Goal: Information Seeking & Learning: Learn about a topic

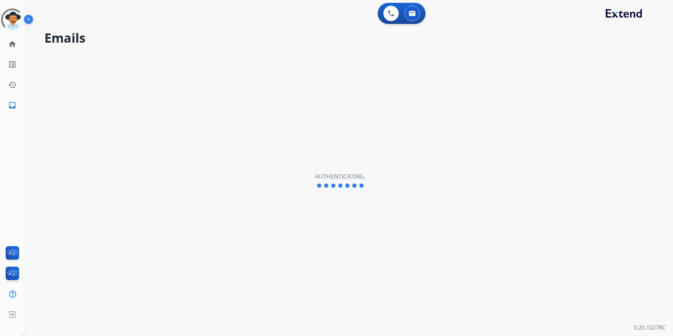
select select "**********"
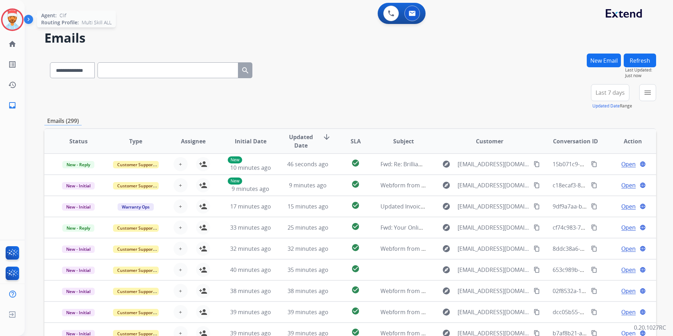
click at [13, 18] on img at bounding box center [12, 20] width 20 height 20
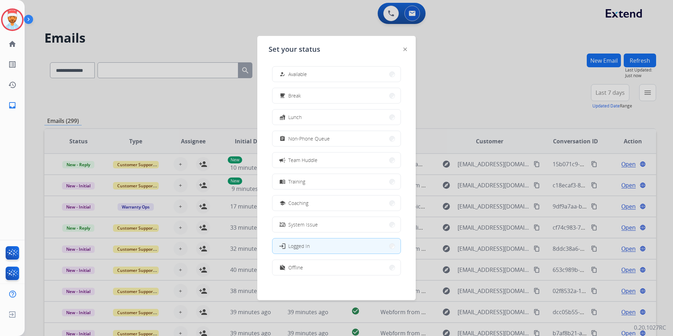
drag, startPoint x: 185, startPoint y: 58, endPoint x: 177, endPoint y: 56, distance: 8.2
click at [185, 57] on div at bounding box center [336, 168] width 673 height 336
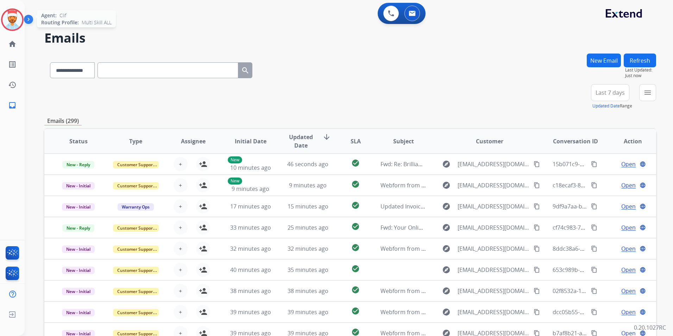
drag, startPoint x: 14, startPoint y: 12, endPoint x: 30, endPoint y: 23, distance: 19.2
click at [14, 12] on img at bounding box center [12, 20] width 20 height 20
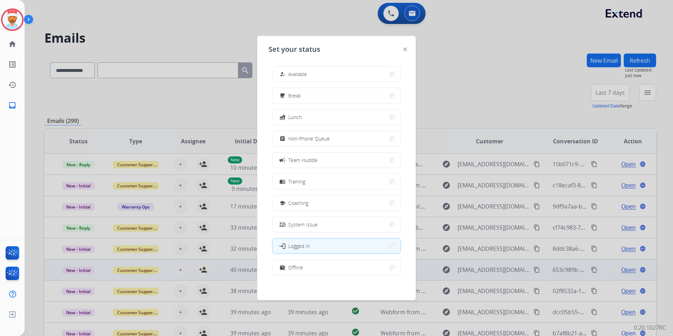
click at [287, 269] on div "work_off" at bounding box center [283, 267] width 10 height 8
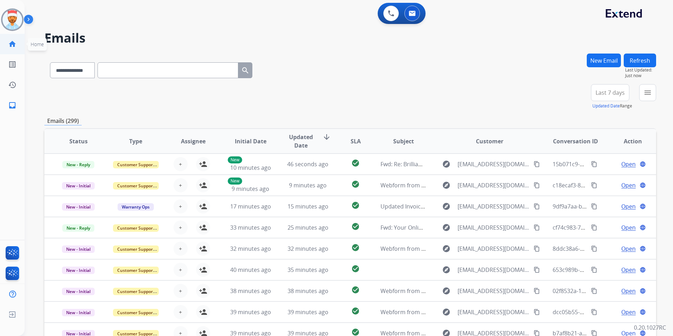
click at [10, 48] on mat-icon "home" at bounding box center [12, 44] width 8 height 8
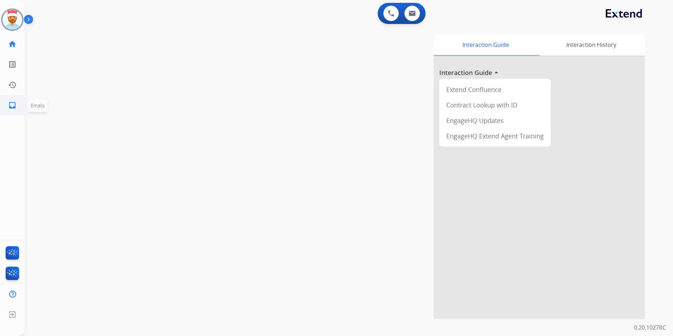
click at [10, 102] on mat-icon "inbox" at bounding box center [12, 105] width 8 height 8
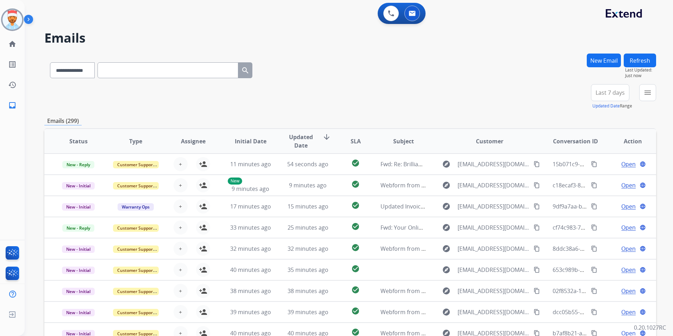
click at [603, 92] on span "Last 7 days" at bounding box center [610, 92] width 29 height 3
drag, startPoint x: 604, startPoint y: 178, endPoint x: 628, endPoint y: 157, distance: 31.4
click at [604, 178] on div "Last 90 days" at bounding box center [608, 178] width 39 height 11
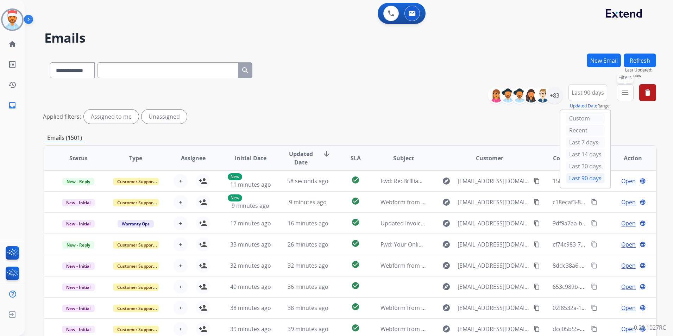
drag, startPoint x: 623, startPoint y: 94, endPoint x: 625, endPoint y: 101, distance: 7.6
click at [623, 94] on mat-icon "menu" at bounding box center [625, 92] width 8 height 8
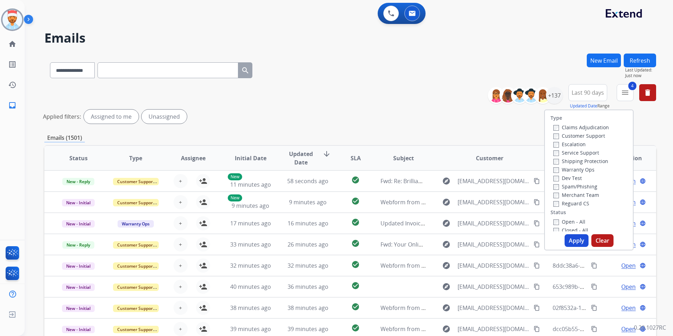
click at [573, 242] on button "Apply" at bounding box center [577, 240] width 24 height 13
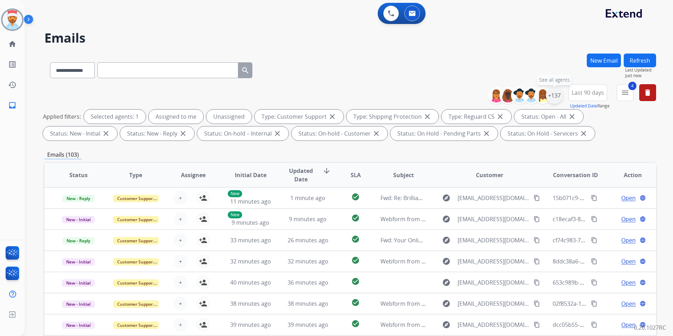
click at [552, 99] on div "+137" at bounding box center [554, 95] width 17 height 17
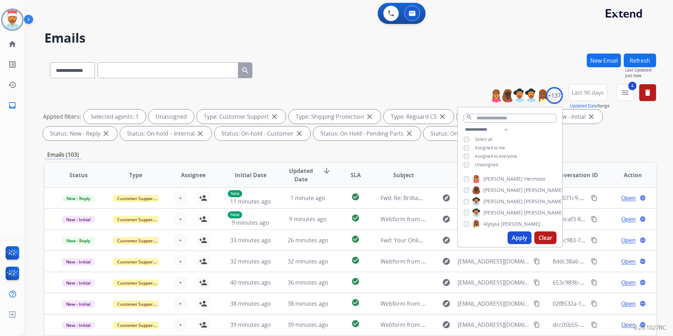
click at [516, 236] on button "Apply" at bounding box center [520, 237] width 24 height 13
drag, startPoint x: 515, startPoint y: 236, endPoint x: 515, endPoint y: 218, distance: 18.0
click at [516, 236] on button "Apply" at bounding box center [520, 237] width 24 height 13
click at [425, 63] on div "**********" at bounding box center [350, 69] width 612 height 31
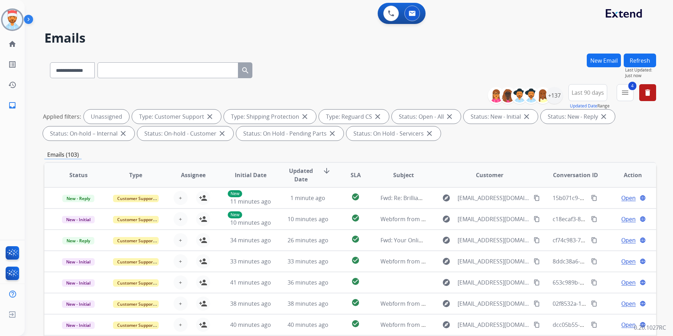
click at [541, 152] on div "Emails (103)" at bounding box center [350, 154] width 612 height 9
click at [621, 98] on button "4 menu Filters" at bounding box center [625, 92] width 17 height 17
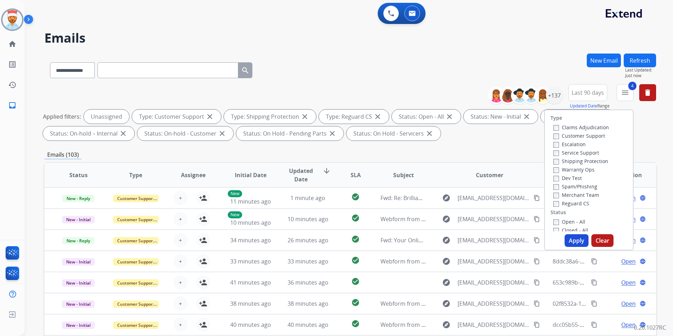
click at [657, 142] on div "**********" at bounding box center [349, 168] width 648 height 336
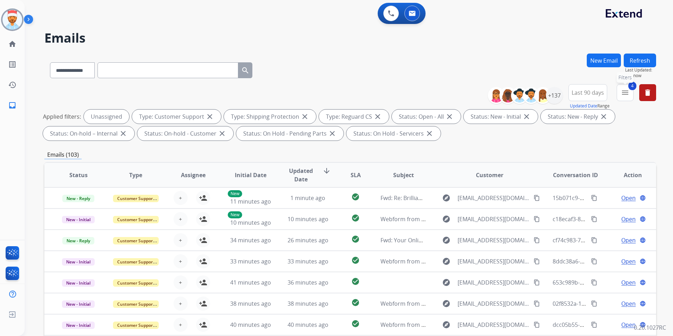
click at [624, 96] on mat-icon "menu" at bounding box center [625, 92] width 8 height 8
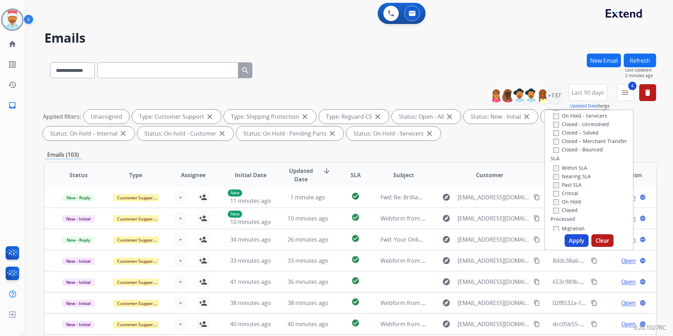
scroll to position [176, 0]
click at [576, 240] on button "Apply" at bounding box center [577, 240] width 24 height 13
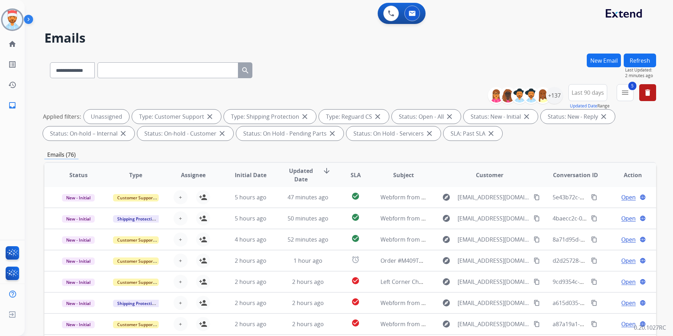
click at [351, 176] on span "SLA" at bounding box center [356, 175] width 10 height 8
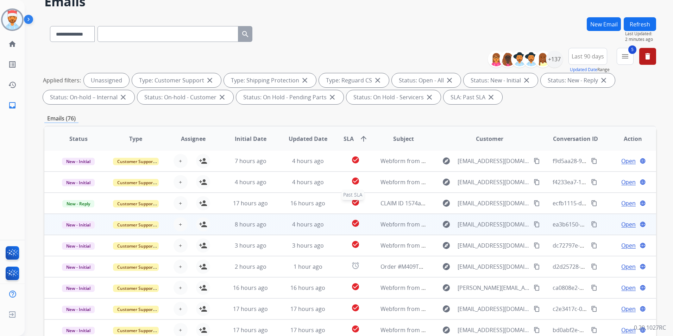
scroll to position [99, 0]
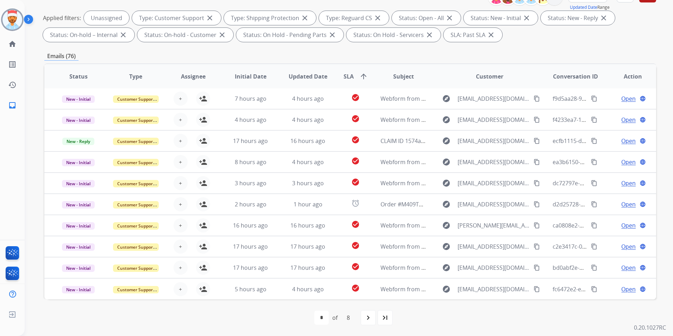
click at [364, 318] on div "navigate_next" at bounding box center [368, 317] width 15 height 15
click at [387, 317] on mat-icon "navigate_next" at bounding box center [384, 317] width 8 height 8
click at [383, 317] on mat-icon "navigate_next" at bounding box center [384, 317] width 8 height 8
click at [387, 317] on mat-icon "navigate_next" at bounding box center [384, 317] width 8 height 8
click at [387, 318] on mat-icon "navigate_next" at bounding box center [384, 317] width 8 height 8
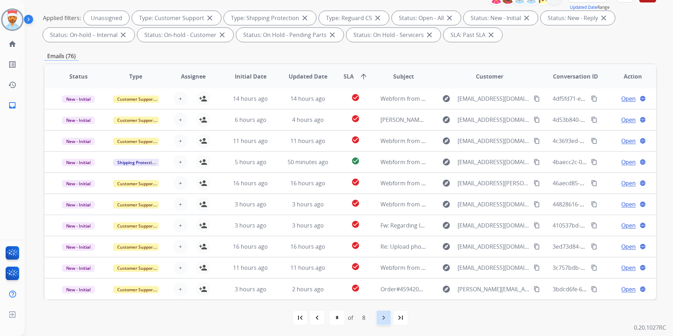
click at [382, 315] on mat-icon "navigate_next" at bounding box center [384, 317] width 8 height 8
click at [384, 315] on mat-icon "navigate_next" at bounding box center [384, 317] width 8 height 8
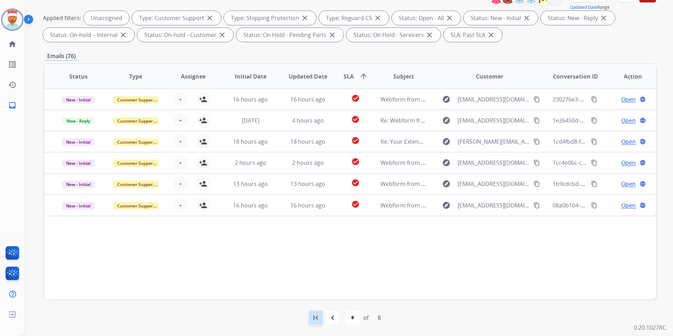
click at [312, 314] on mat-icon "first_page" at bounding box center [316, 317] width 8 height 8
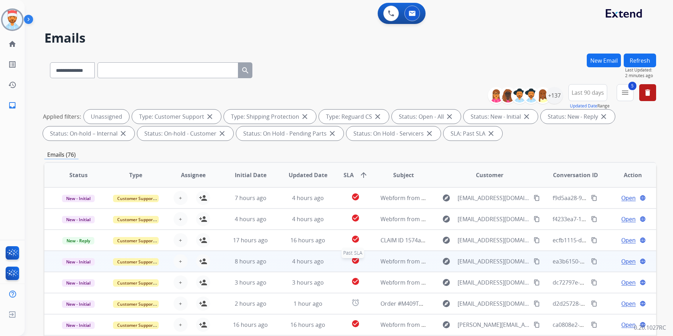
scroll to position [1, 0]
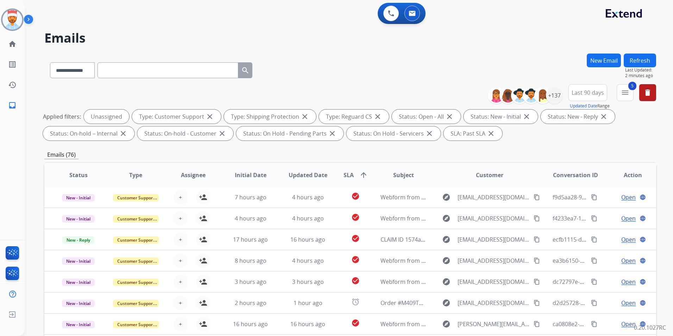
click at [311, 171] on span "Updated Date" at bounding box center [308, 175] width 39 height 8
click at [353, 174] on span "SLA" at bounding box center [356, 175] width 10 height 8
click at [246, 174] on span "Initial Date" at bounding box center [251, 175] width 32 height 8
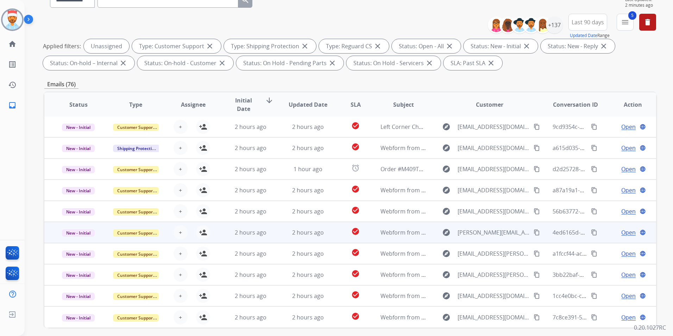
scroll to position [99, 0]
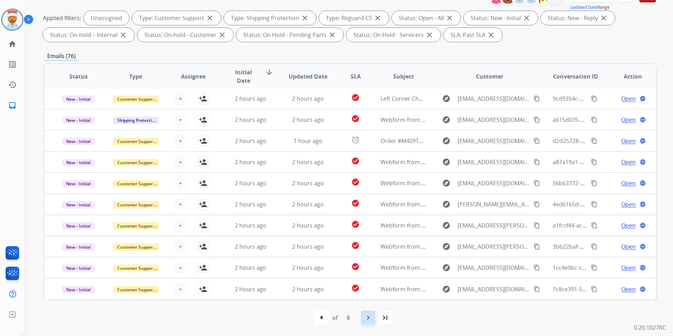
click at [368, 317] on mat-icon "navigate_next" at bounding box center [368, 317] width 8 height 8
select select "*"
click at [317, 317] on mat-icon "navigate_before" at bounding box center [317, 317] width 8 height 8
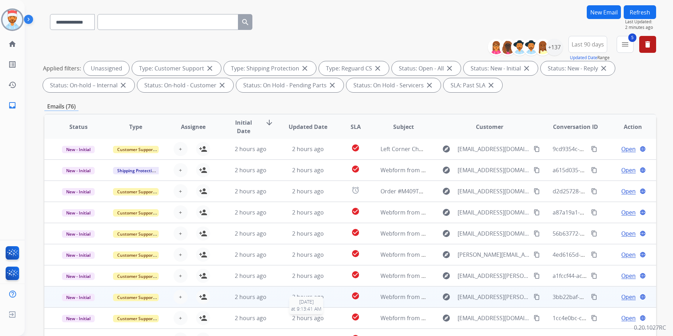
scroll to position [0, 0]
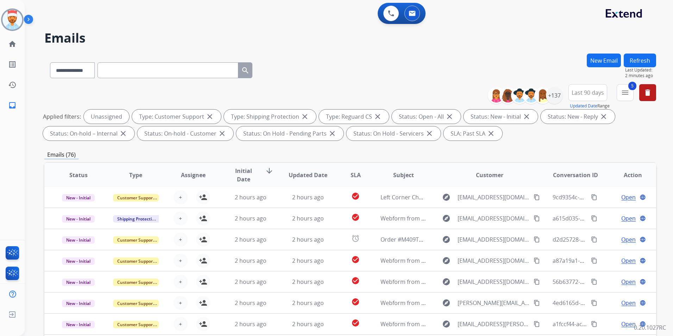
click at [639, 61] on button "Refresh" at bounding box center [640, 61] width 32 height 14
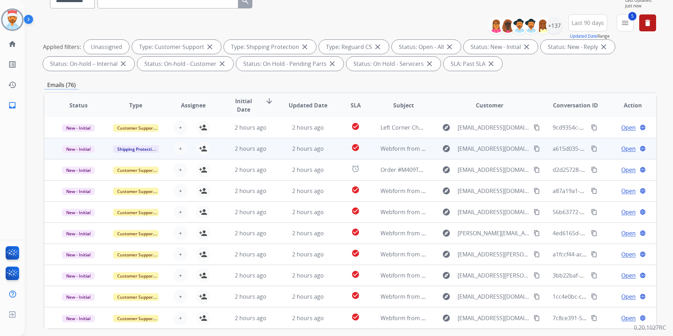
scroll to position [99, 0]
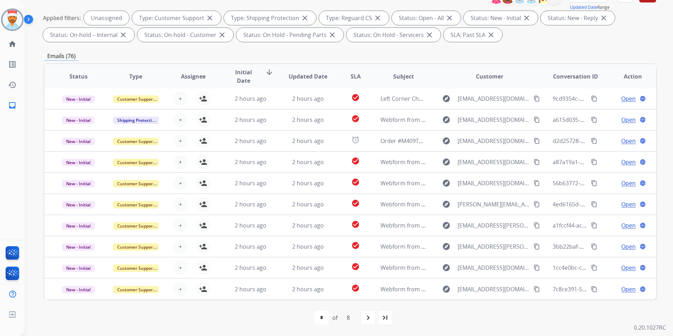
click at [252, 74] on span "Initial Date" at bounding box center [244, 76] width 32 height 17
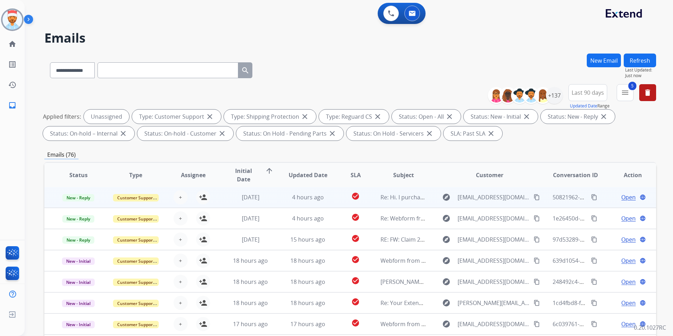
scroll to position [35, 0]
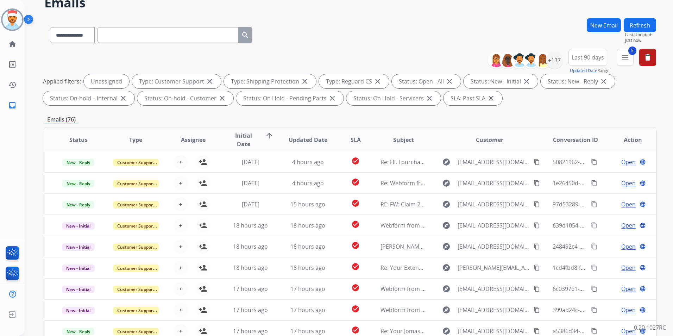
click at [259, 138] on span "Initial Date arrow_upward" at bounding box center [251, 139] width 46 height 17
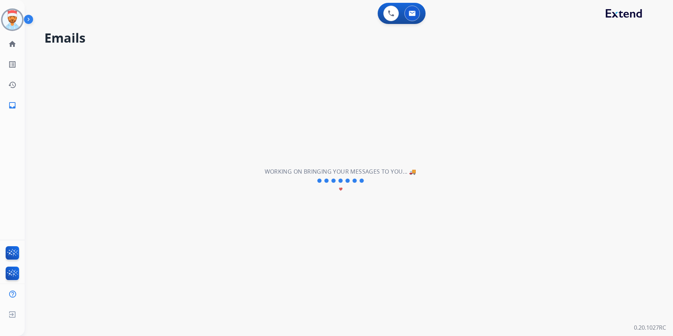
scroll to position [0, 0]
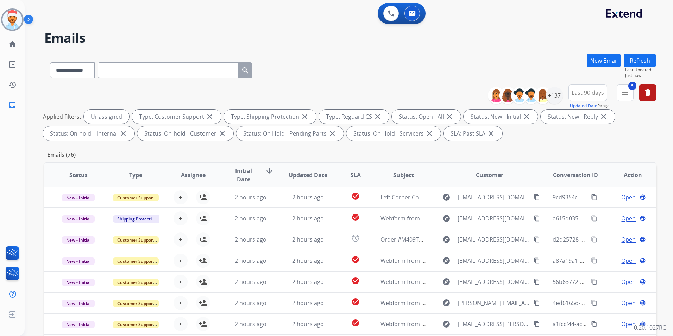
click at [262, 173] on span "Initial Date arrow_downward" at bounding box center [251, 175] width 46 height 17
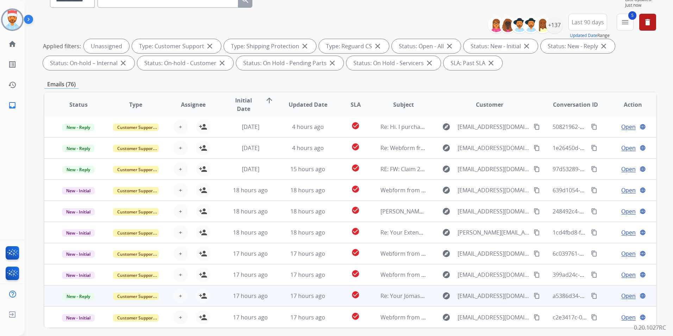
scroll to position [99, 0]
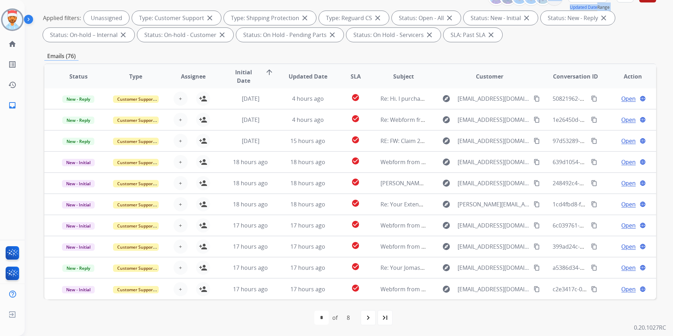
drag, startPoint x: 33, startPoint y: 9, endPoint x: 184, endPoint y: -19, distance: 154.2
click at [184, 0] on html "**********" at bounding box center [336, 168] width 673 height 336
click at [36, 95] on div "**********" at bounding box center [341, 95] width 632 height 336
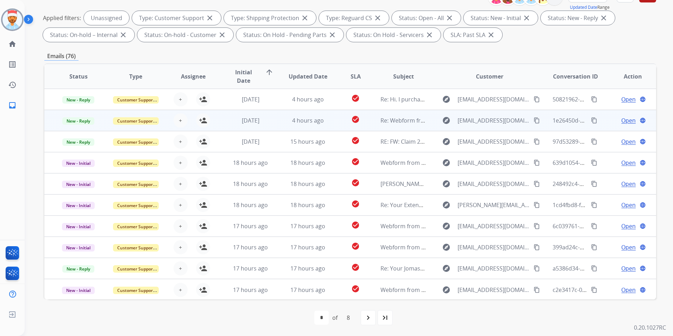
scroll to position [0, 0]
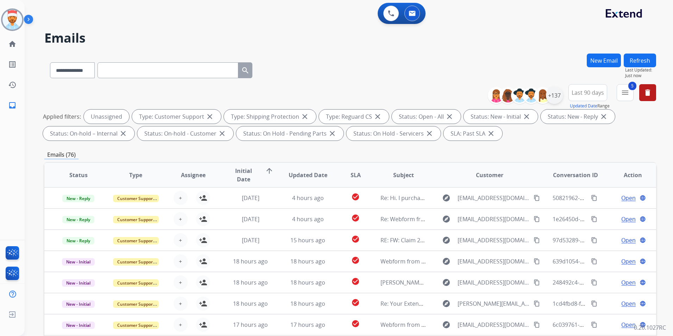
click at [557, 99] on div "**********" at bounding box center [574, 96] width 163 height 25
drag, startPoint x: 557, startPoint y: 99, endPoint x: 551, endPoint y: 99, distance: 5.6
click at [551, 99] on div "+137" at bounding box center [554, 95] width 17 height 17
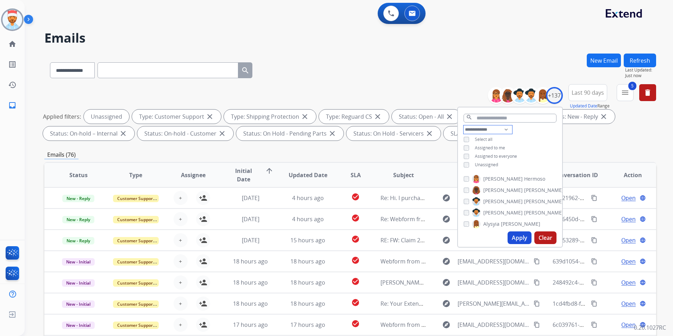
click at [488, 130] on select "**********" at bounding box center [488, 129] width 49 height 8
select select "**********"
click at [464, 125] on select "**********" at bounding box center [488, 129] width 49 height 8
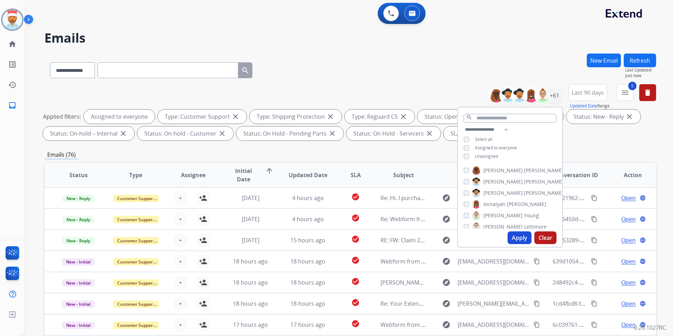
click at [516, 238] on button "Apply" at bounding box center [520, 237] width 24 height 13
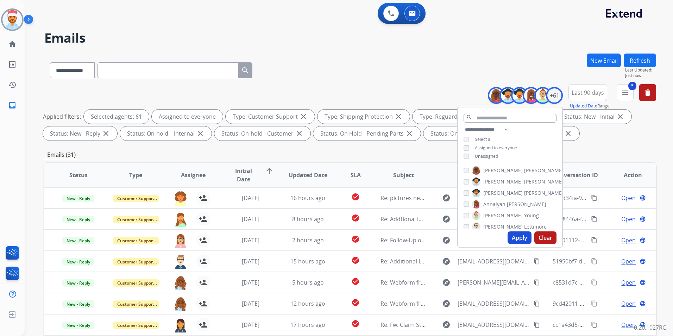
click at [519, 237] on button "Apply" at bounding box center [520, 237] width 24 height 13
click at [601, 148] on div "**********" at bounding box center [350, 244] width 612 height 381
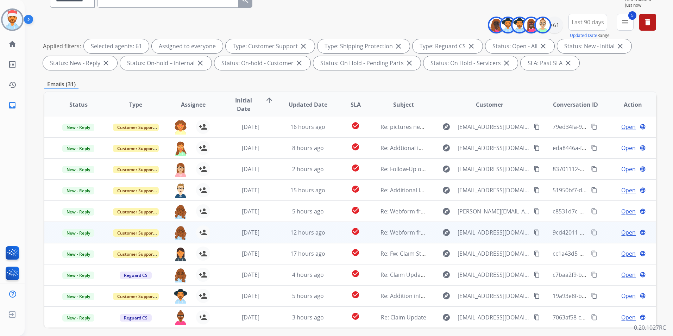
scroll to position [99, 0]
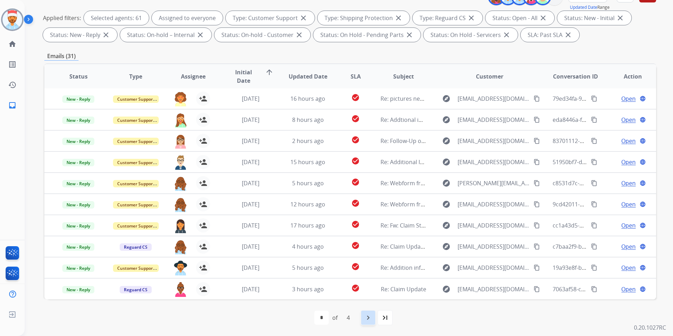
click at [370, 320] on mat-icon "navigate_next" at bounding box center [368, 317] width 8 height 8
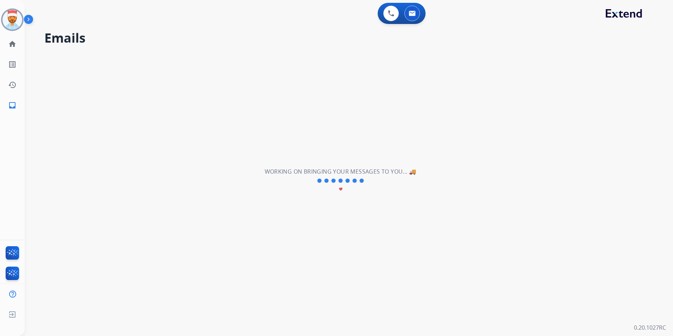
scroll to position [0, 0]
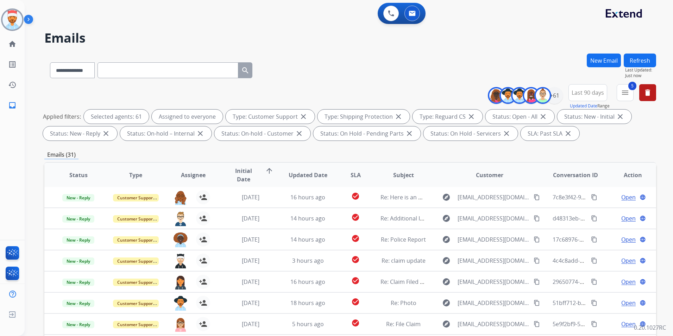
click at [314, 175] on span "Updated Date" at bounding box center [308, 175] width 39 height 8
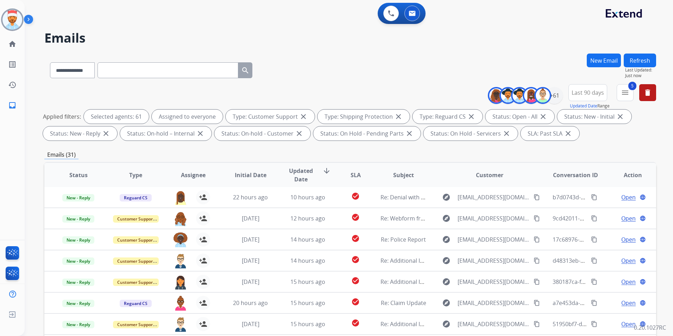
click at [303, 171] on span "Updated Date" at bounding box center [301, 175] width 32 height 17
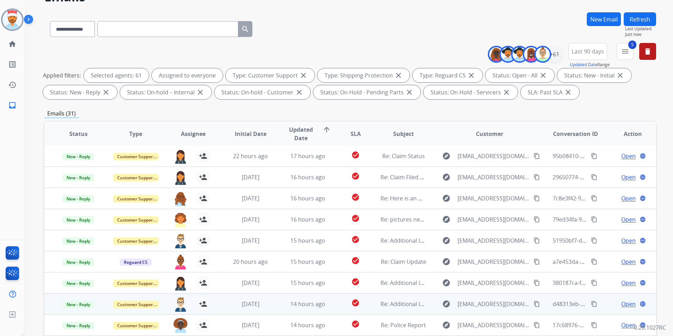
scroll to position [99, 0]
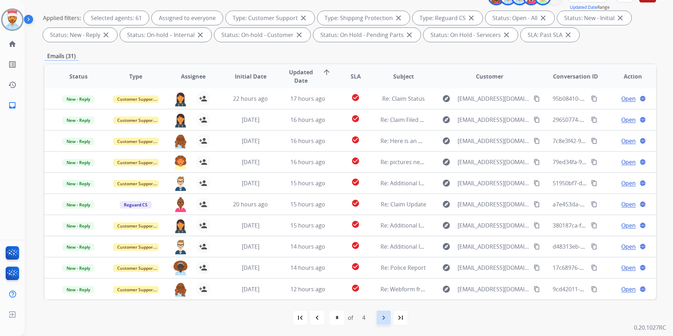
click at [382, 322] on div "navigate_next" at bounding box center [383, 317] width 15 height 15
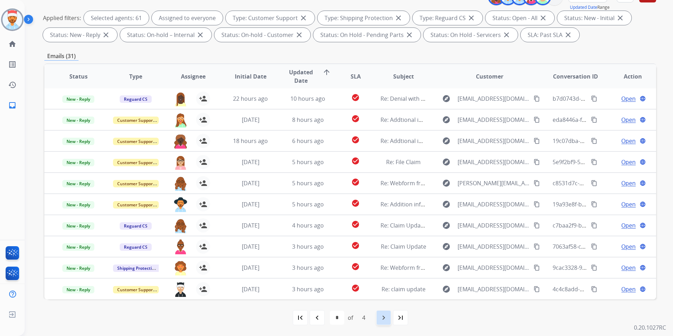
click at [383, 319] on mat-icon "navigate_next" at bounding box center [384, 317] width 8 height 8
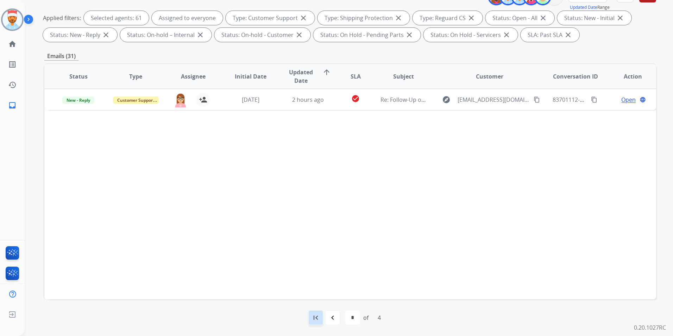
click at [317, 317] on mat-icon "first_page" at bounding box center [316, 317] width 8 height 8
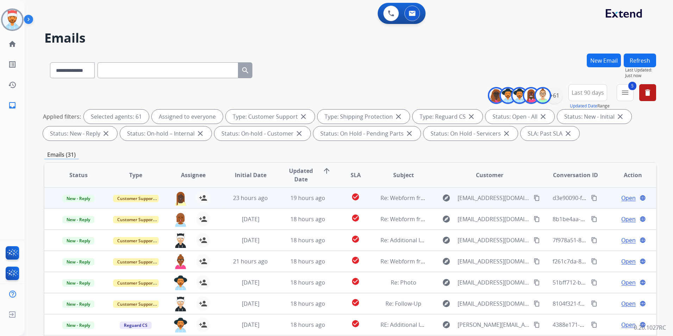
scroll to position [1, 0]
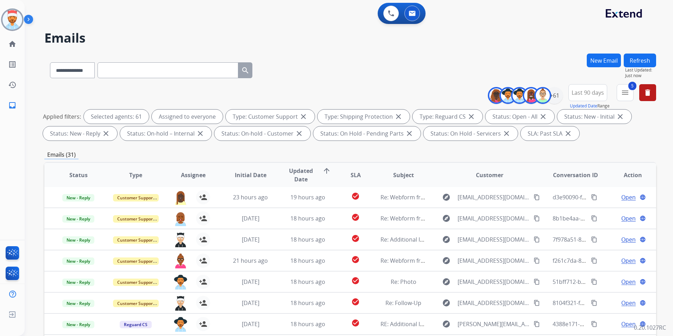
click at [637, 151] on div "Emails (31)" at bounding box center [350, 154] width 612 height 9
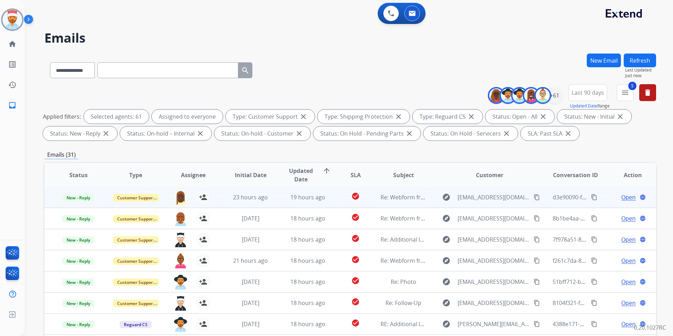
scroll to position [99, 0]
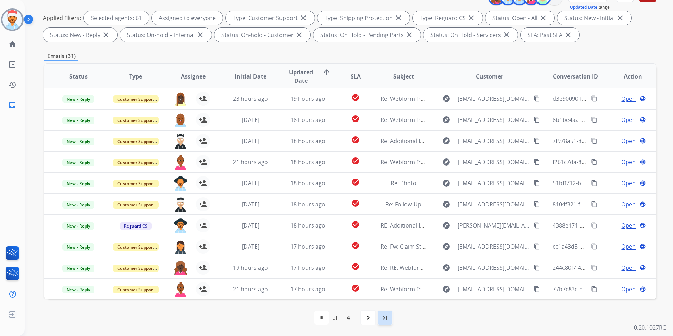
click at [384, 317] on mat-icon "last_page" at bounding box center [385, 317] width 8 height 8
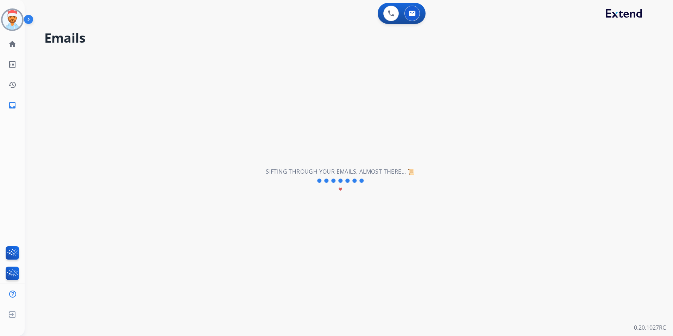
scroll to position [0, 0]
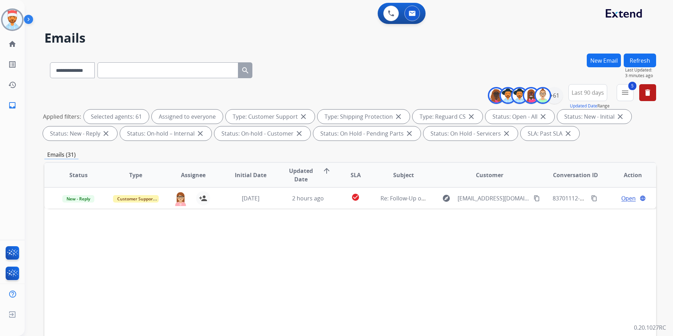
click at [566, 131] on mat-icon "close" at bounding box center [568, 133] width 8 height 8
select select "*"
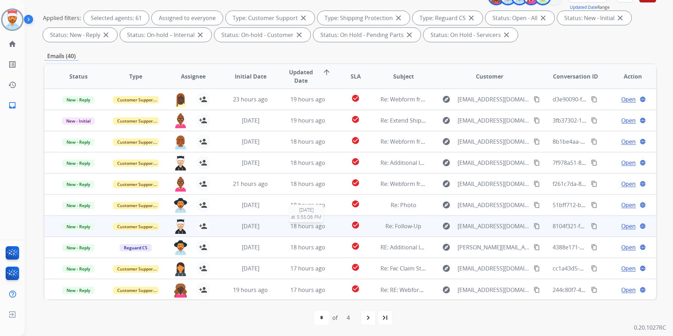
scroll to position [63, 0]
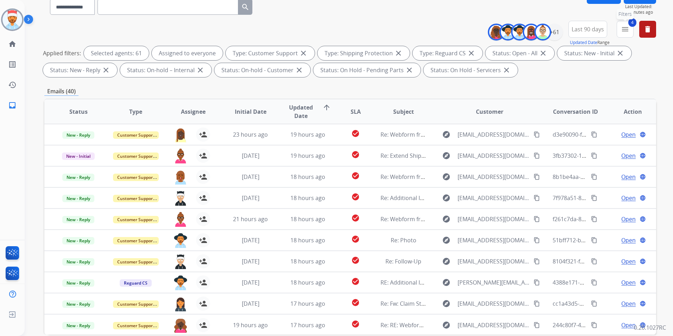
click at [618, 33] on button "4 menu Filters" at bounding box center [625, 29] width 17 height 17
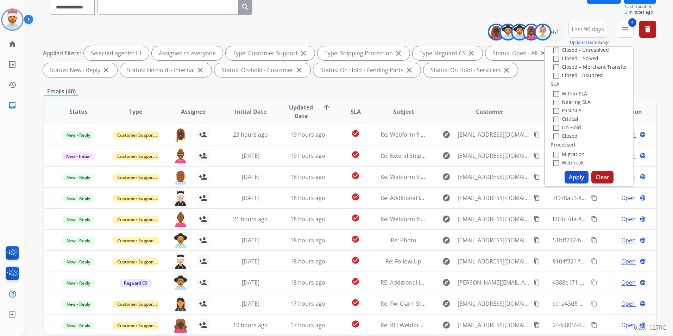
click at [495, 96] on div "**********" at bounding box center [350, 180] width 612 height 381
